Goal: Information Seeking & Learning: Learn about a topic

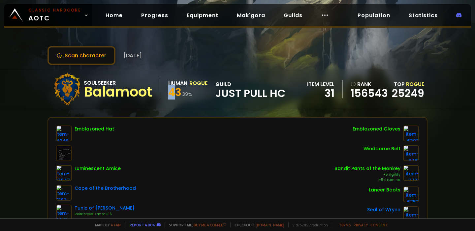
drag, startPoint x: 171, startPoint y: 91, endPoint x: 179, endPoint y: 91, distance: 7.9
click at [179, 91] on span "43" at bounding box center [174, 92] width 13 height 15
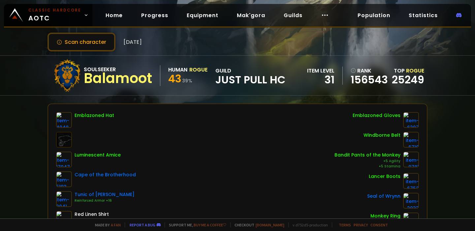
scroll to position [14, 0]
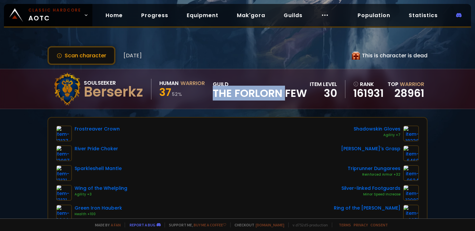
drag, startPoint x: 241, startPoint y: 87, endPoint x: 286, endPoint y: 100, distance: 47.0
click at [286, 98] on span "The Forlorn Few" at bounding box center [260, 93] width 94 height 10
drag, startPoint x: 306, startPoint y: 100, endPoint x: 240, endPoint y: 82, distance: 68.3
click at [240, 88] on span "The Forlorn Few" at bounding box center [260, 93] width 94 height 10
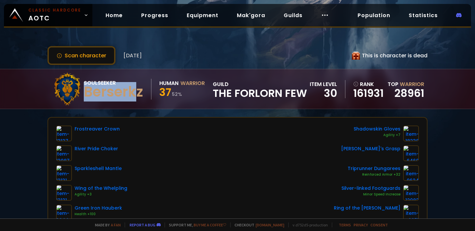
drag, startPoint x: 136, startPoint y: 88, endPoint x: 84, endPoint y: 90, distance: 51.8
click at [84, 90] on div "Berserkz" at bounding box center [113, 92] width 59 height 10
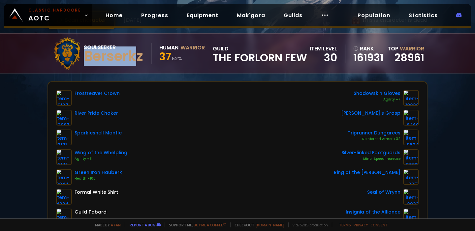
scroll to position [36, 0]
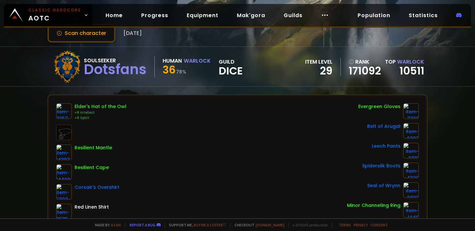
scroll to position [23, 0]
click at [402, 67] on link "10511" at bounding box center [411, 70] width 25 height 15
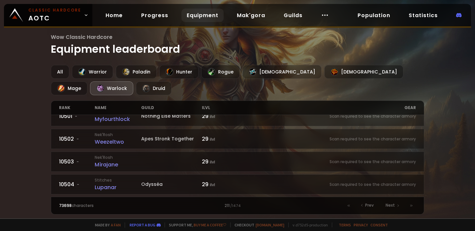
scroll to position [12, 0]
